Goal: Transaction & Acquisition: Obtain resource

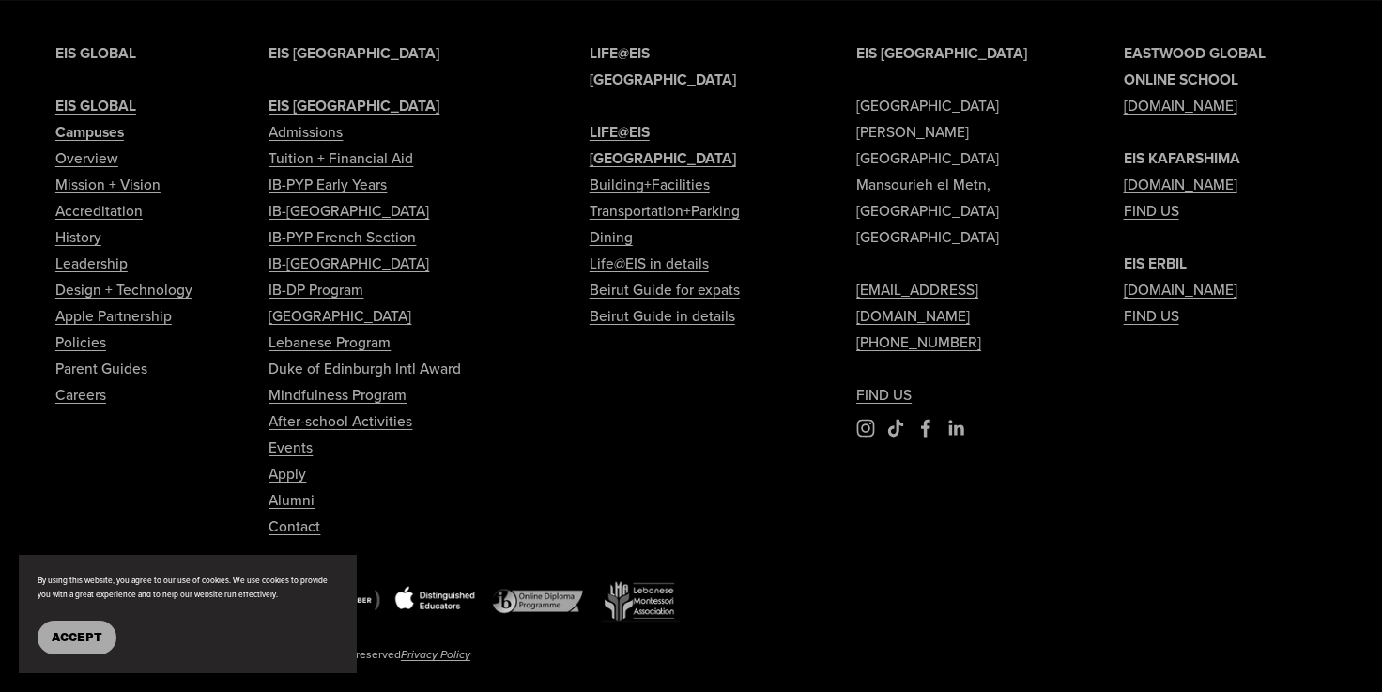
scroll to position [4558, 0]
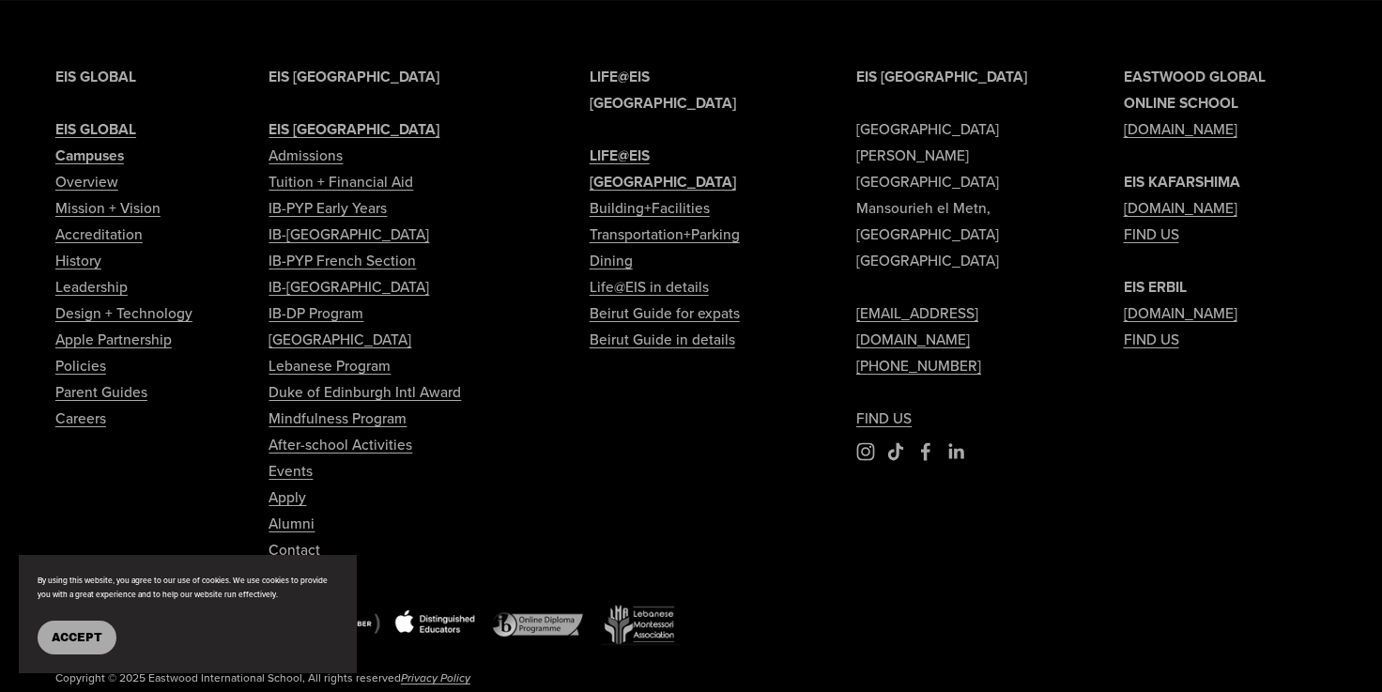
click at [363, 187] on link "Tuition + Financial Aid" at bounding box center [340, 182] width 145 height 26
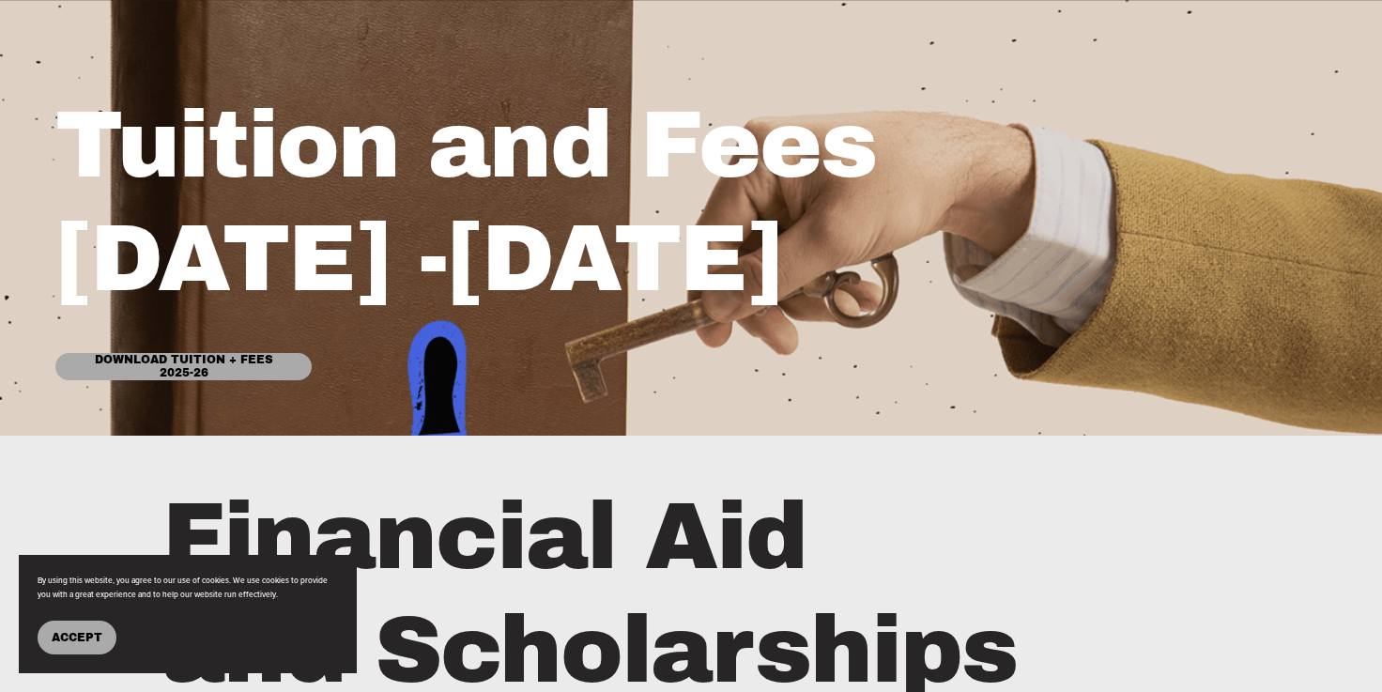
scroll to position [297, 0]
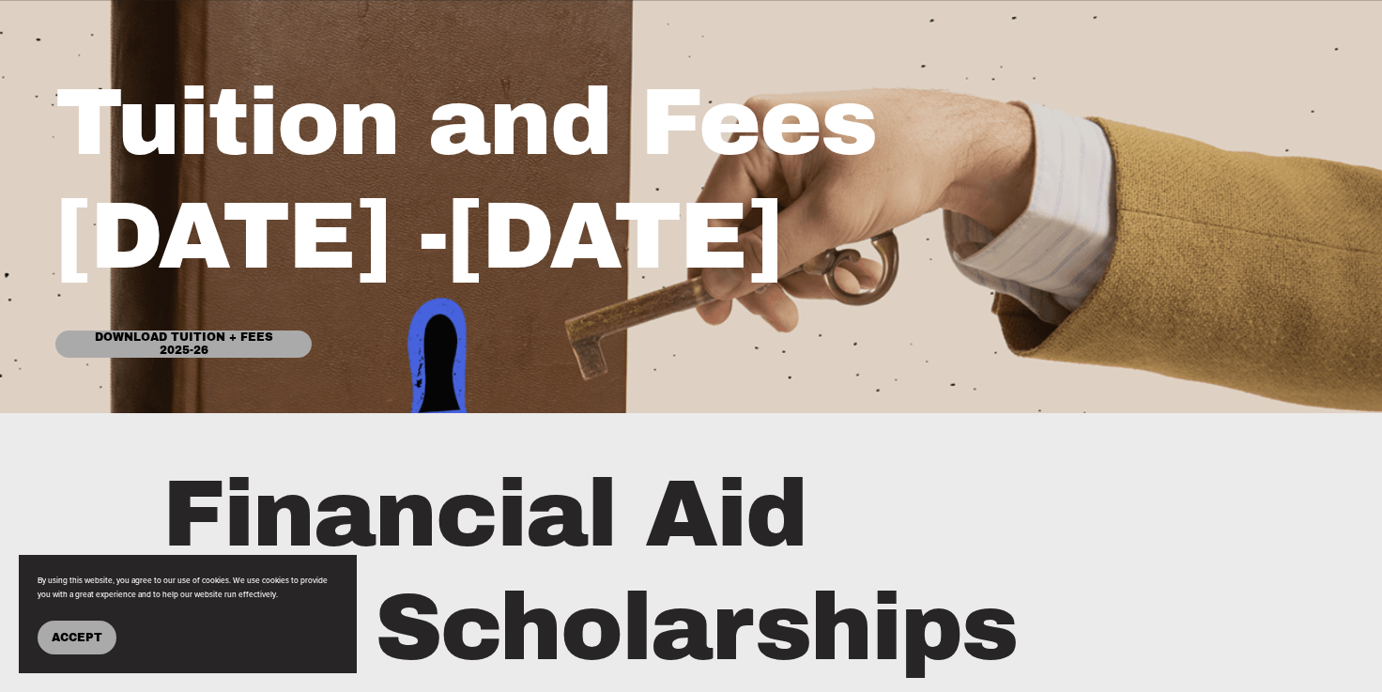
click at [222, 348] on link "Download Tuition + Fees 2025-26" at bounding box center [183, 343] width 256 height 27
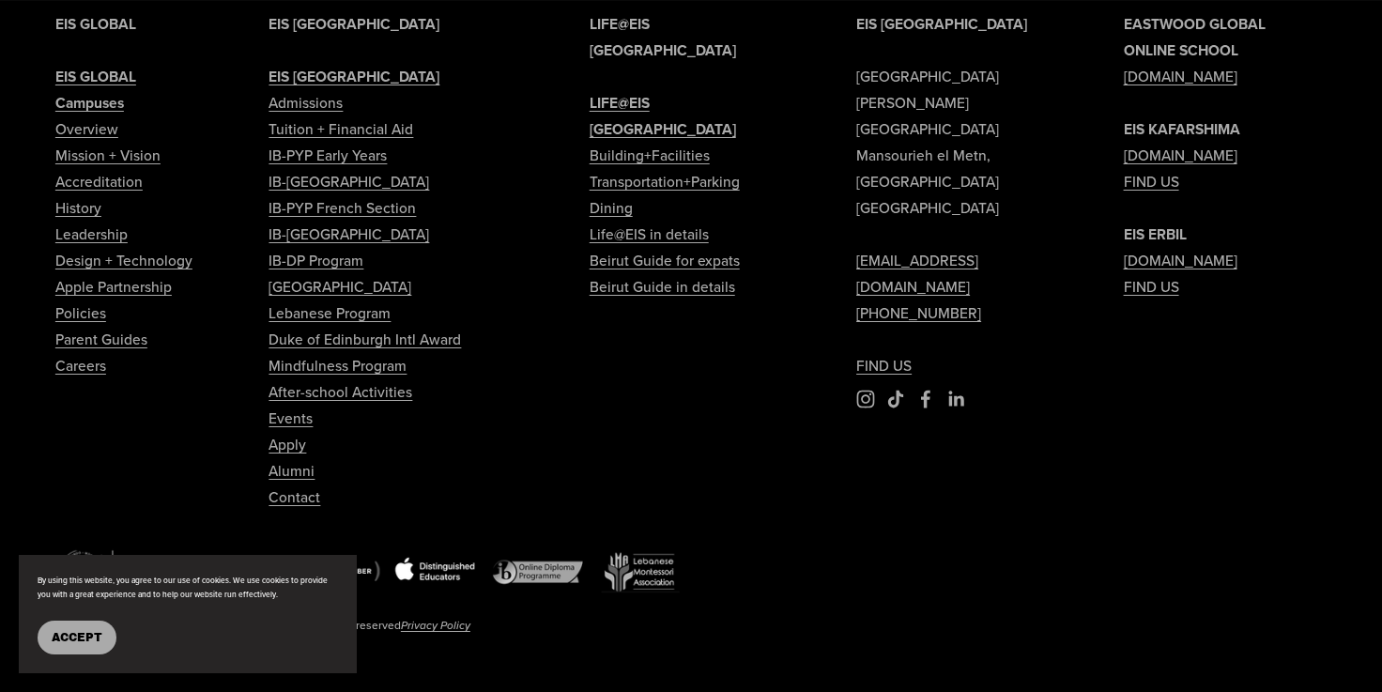
scroll to position [2582, 0]
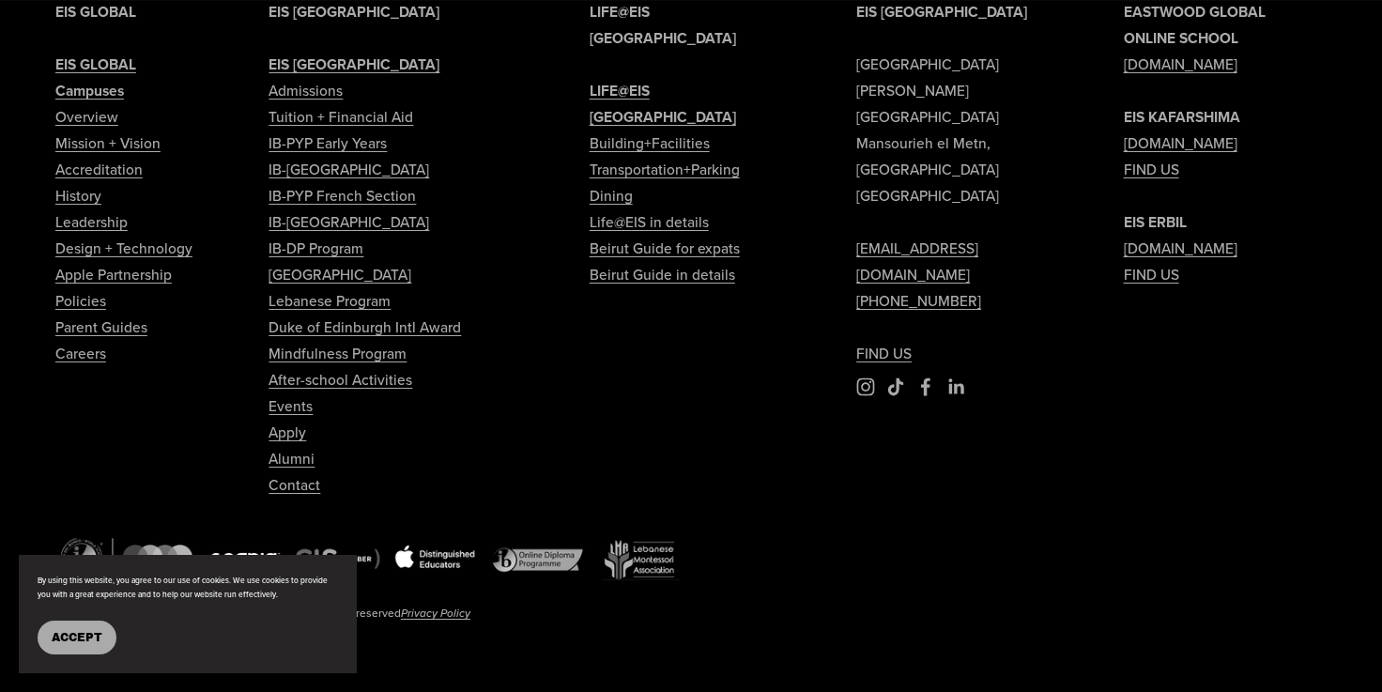
click at [295, 431] on link "Apply" at bounding box center [287, 433] width 38 height 26
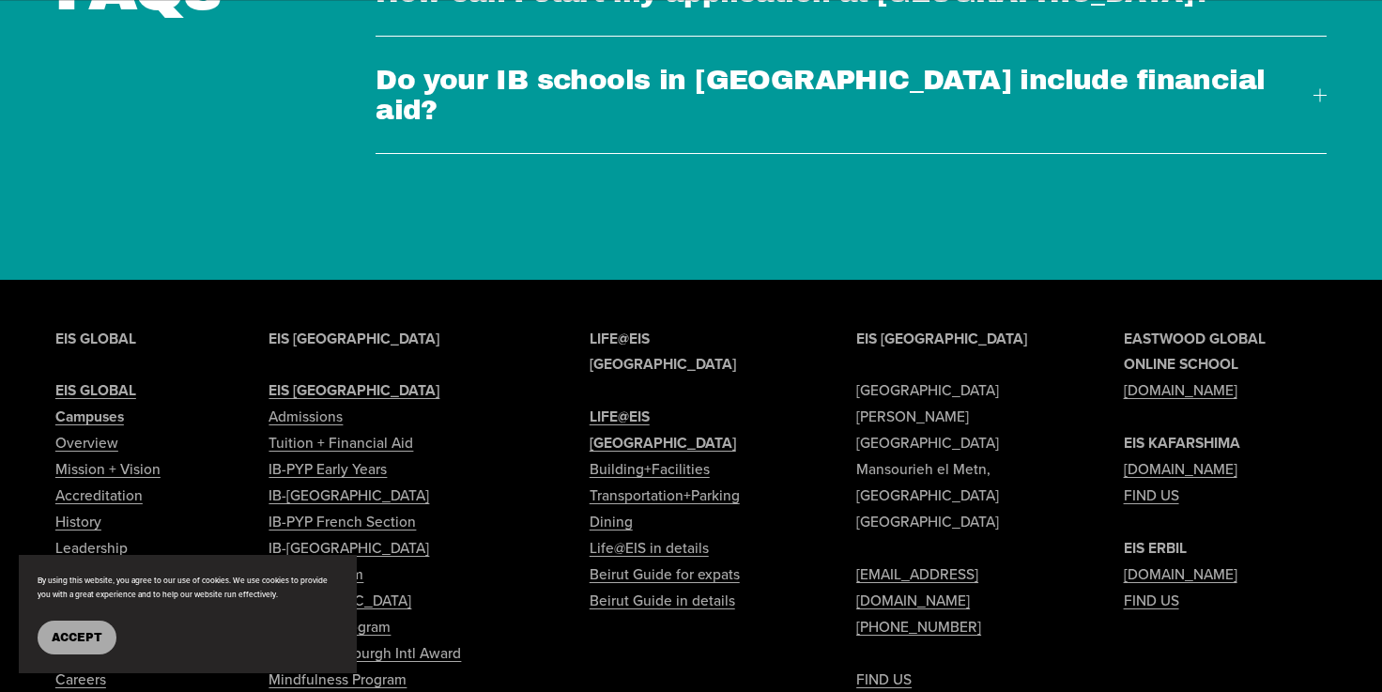
scroll to position [5845, 0]
